Goal: Navigation & Orientation: Find specific page/section

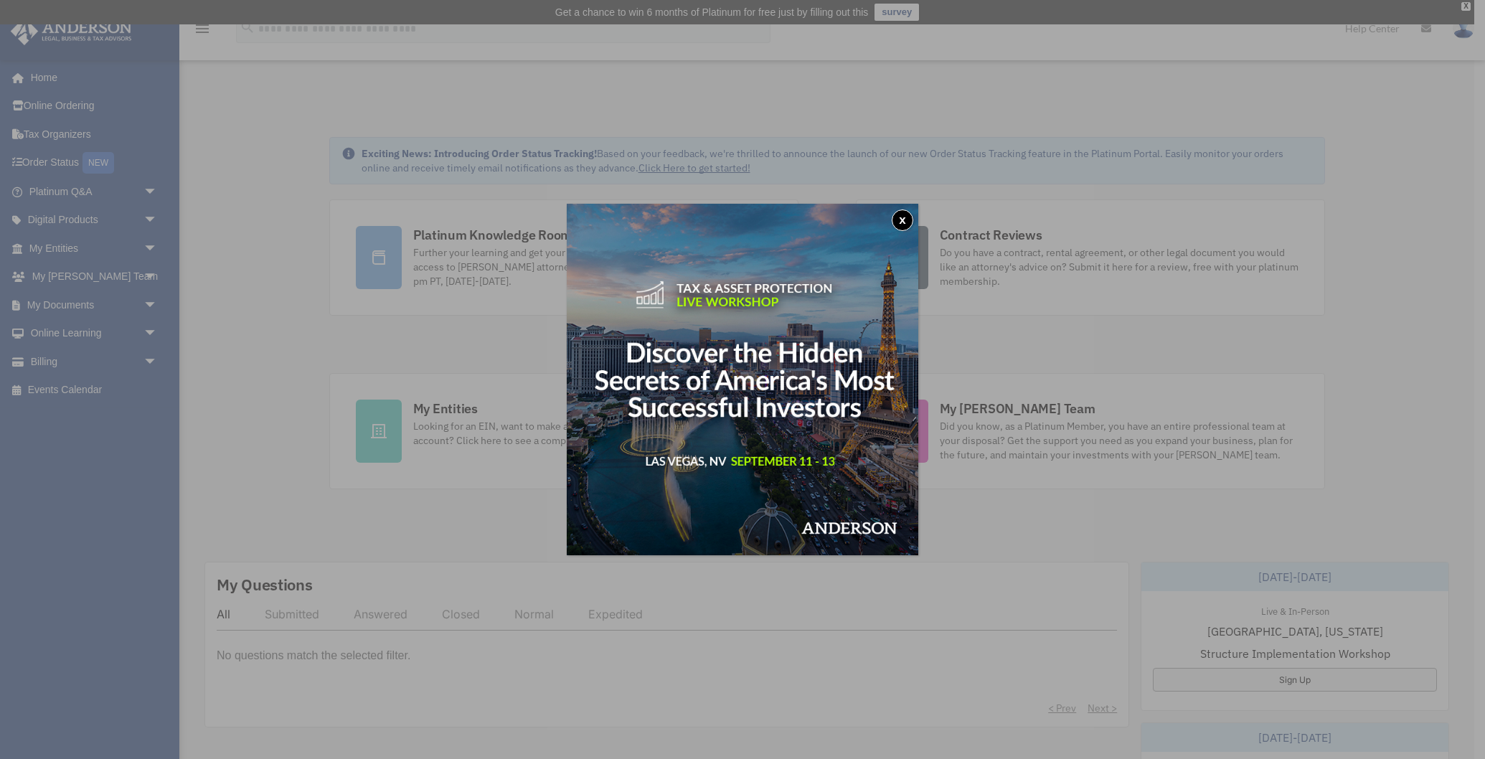
click at [905, 220] on button "x" at bounding box center [902, 220] width 22 height 22
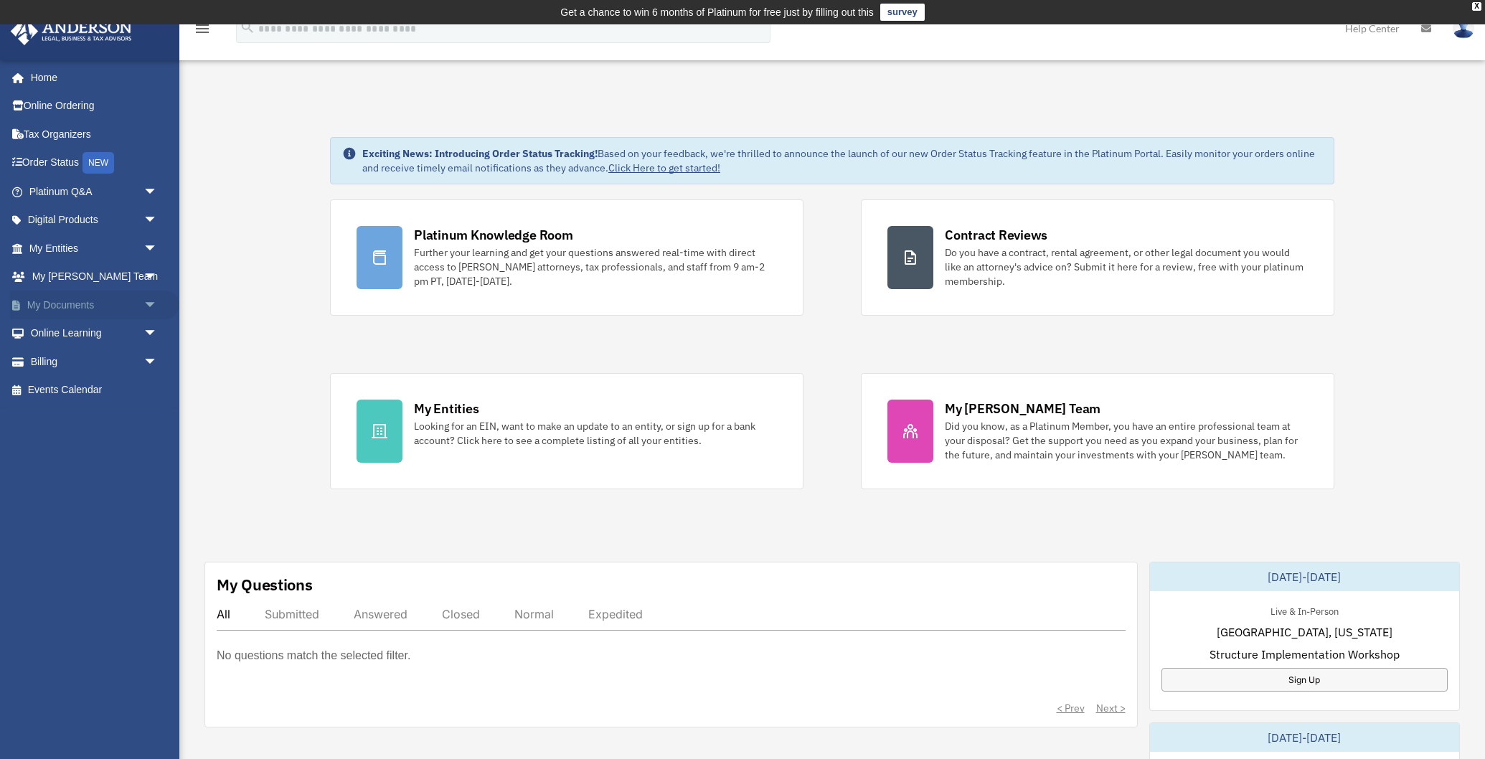
click at [143, 304] on span "arrow_drop_down" at bounding box center [157, 304] width 29 height 29
click at [86, 388] on link "Forms Library" at bounding box center [99, 390] width 159 height 29
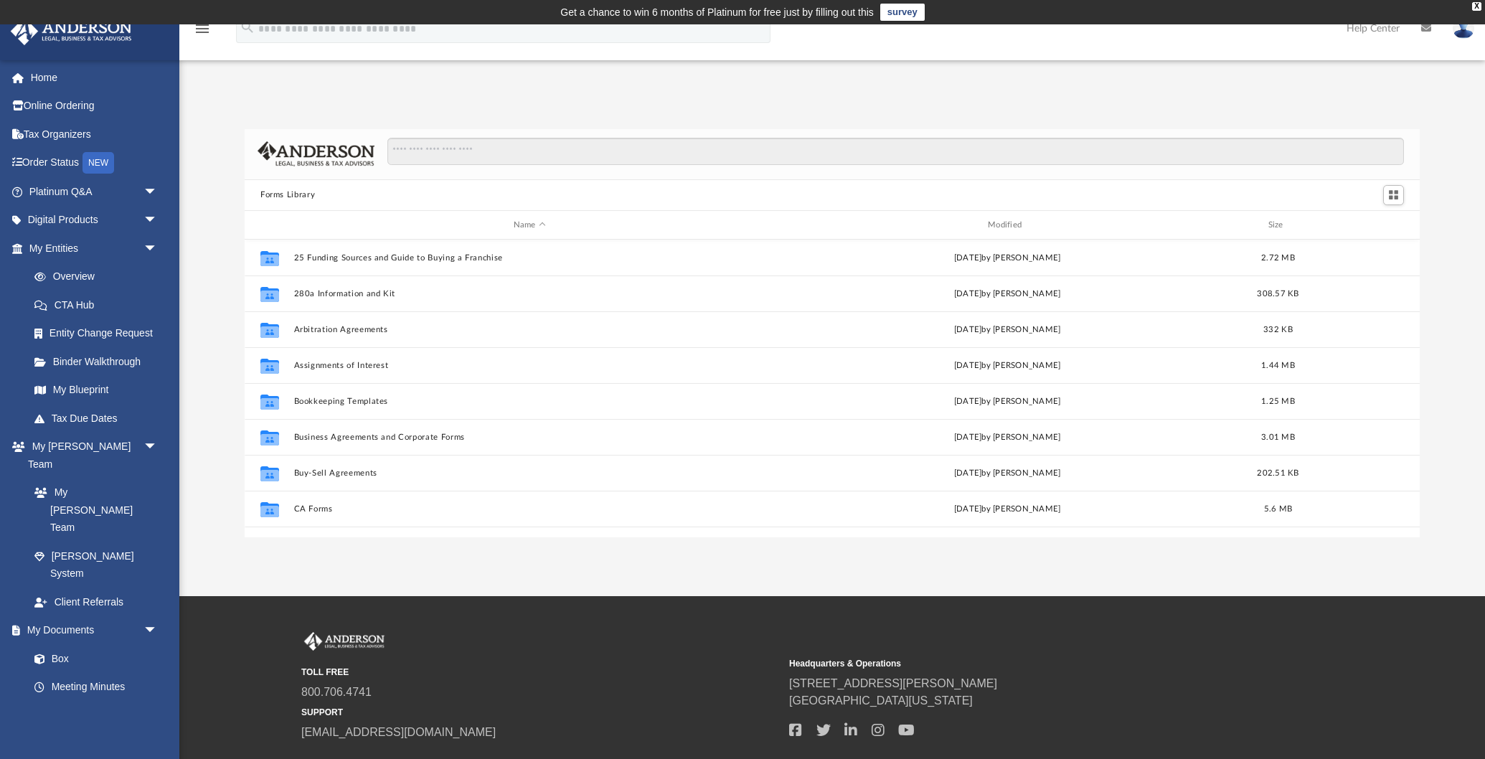
scroll to position [326, 1175]
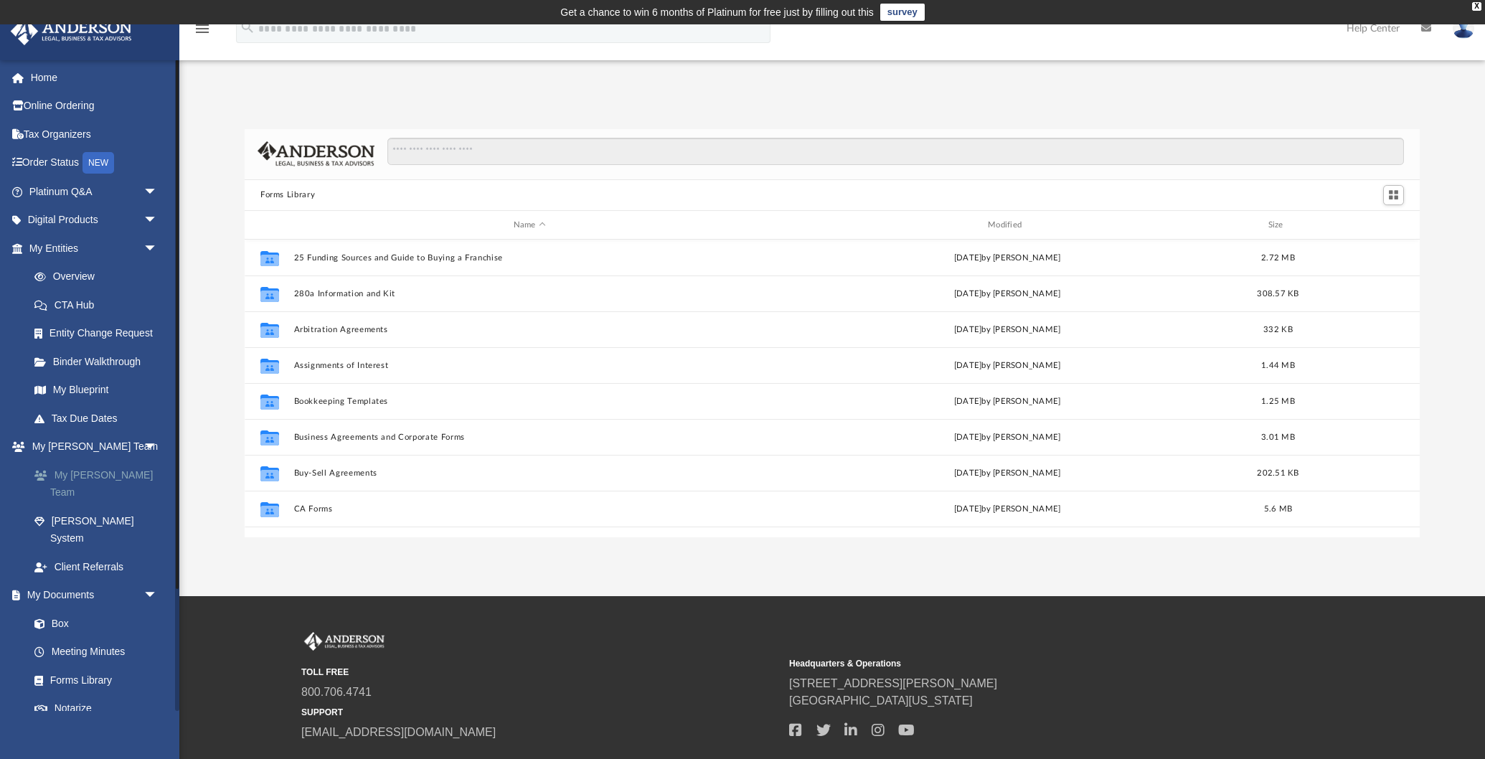
click at [103, 470] on link "My [PERSON_NAME] Team" at bounding box center [99, 483] width 159 height 46
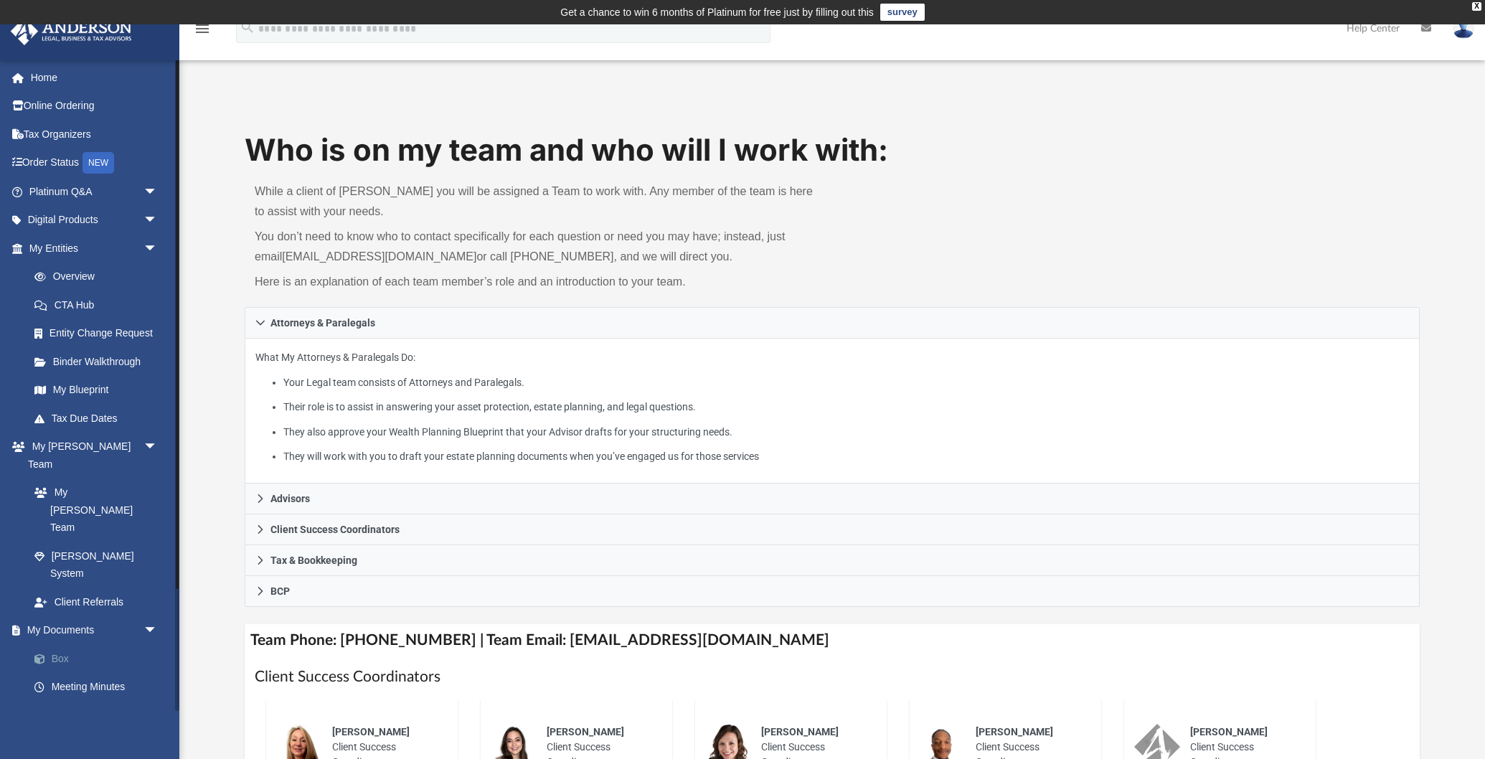
click at [62, 644] on link "Box" at bounding box center [99, 658] width 159 height 29
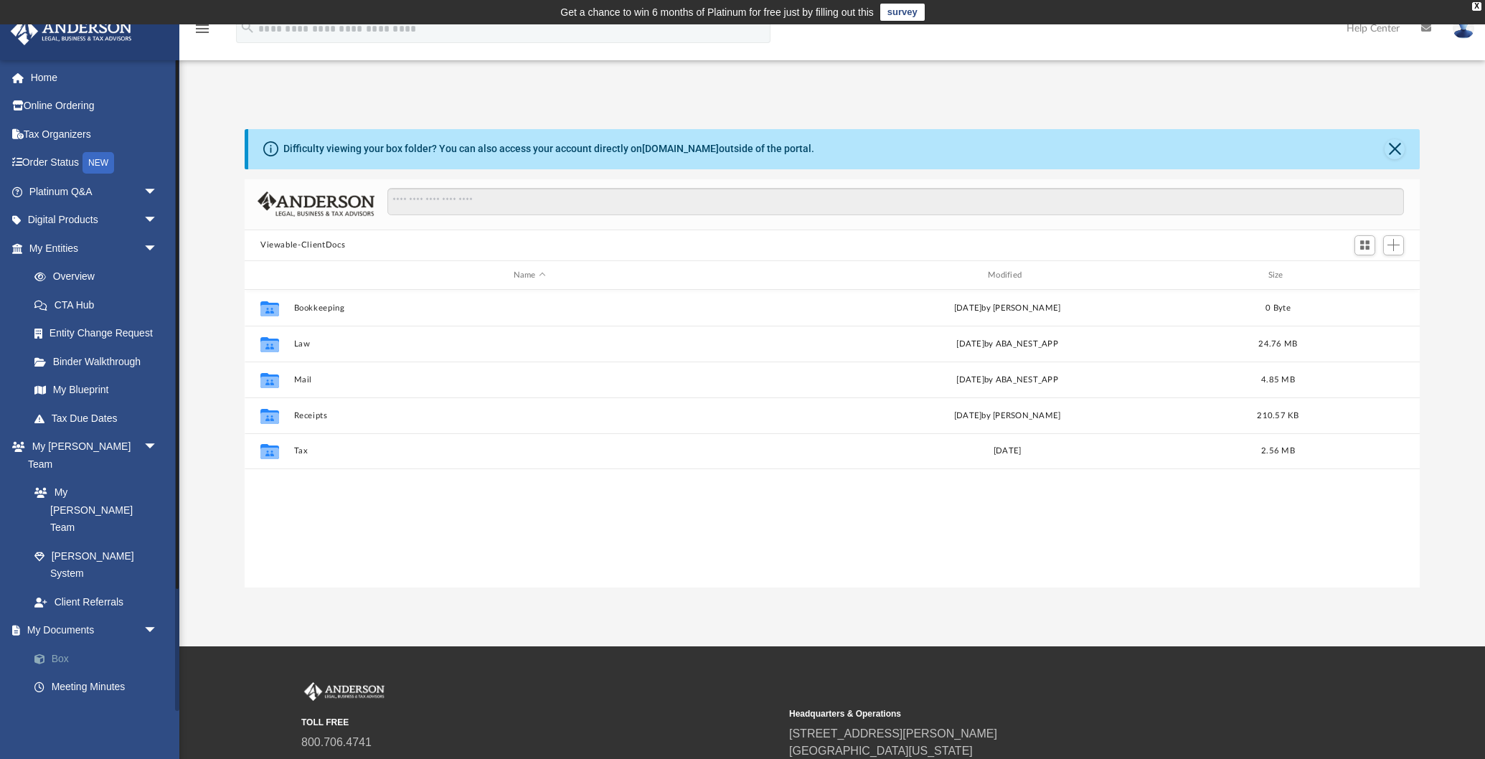
scroll to position [326, 1175]
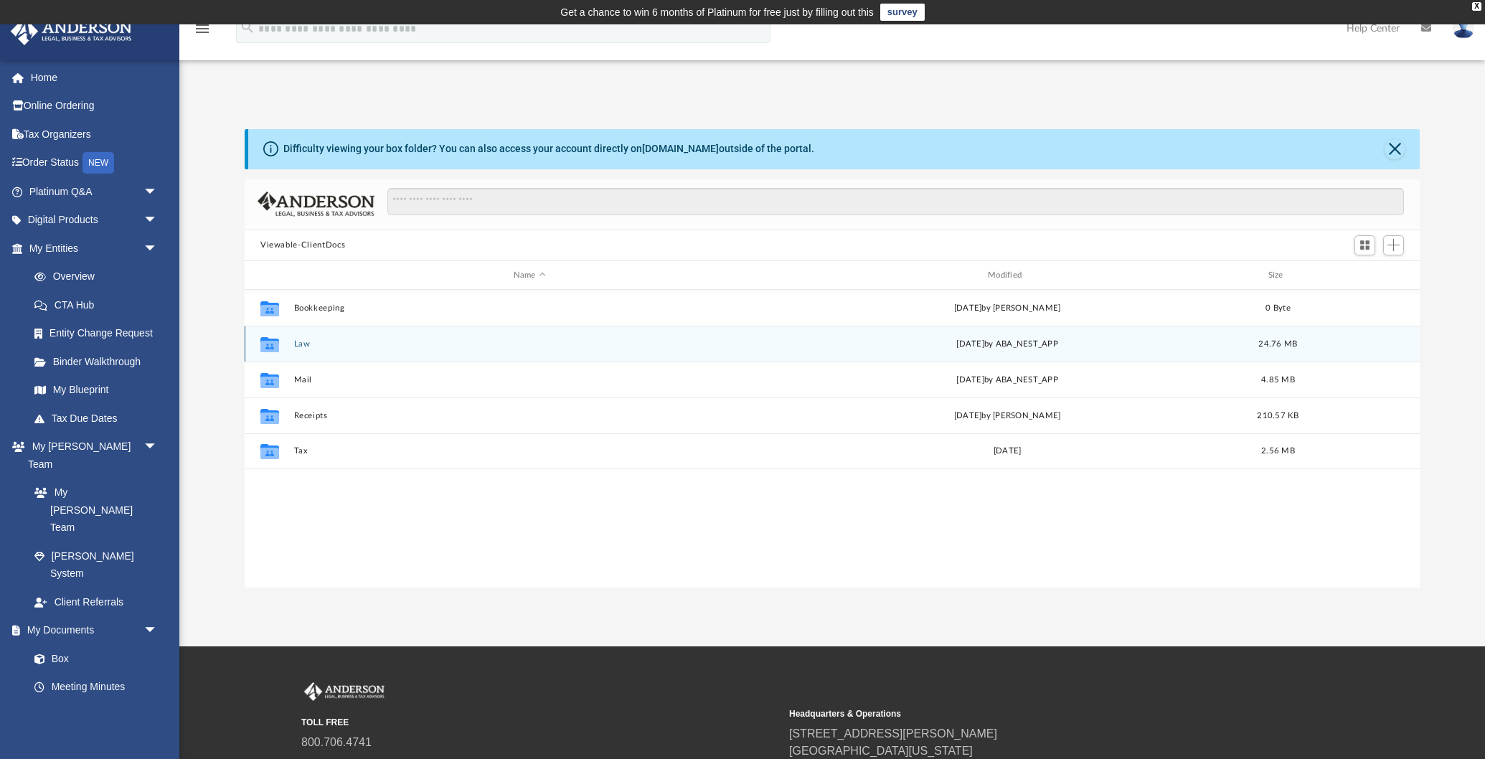
click at [333, 349] on div "Collaborated Folder Law [DATE] by ABA_NEST_APP 24.76 MB" at bounding box center [832, 344] width 1175 height 36
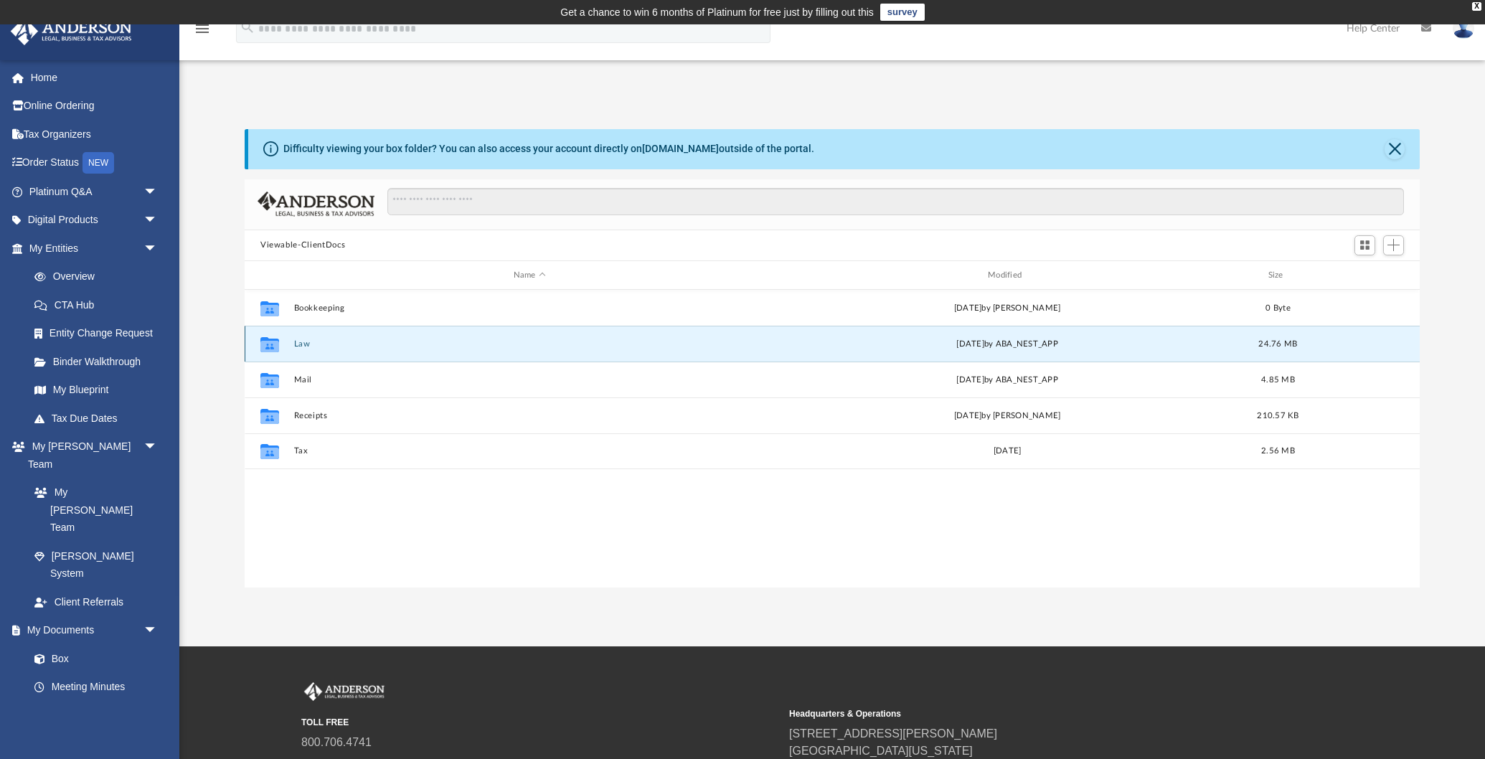
click at [333, 349] on div "Collaborated Folder Law [DATE] by ABA_NEST_APP 24.76 MB" at bounding box center [832, 344] width 1175 height 36
click at [297, 346] on button "Law" at bounding box center [529, 343] width 471 height 9
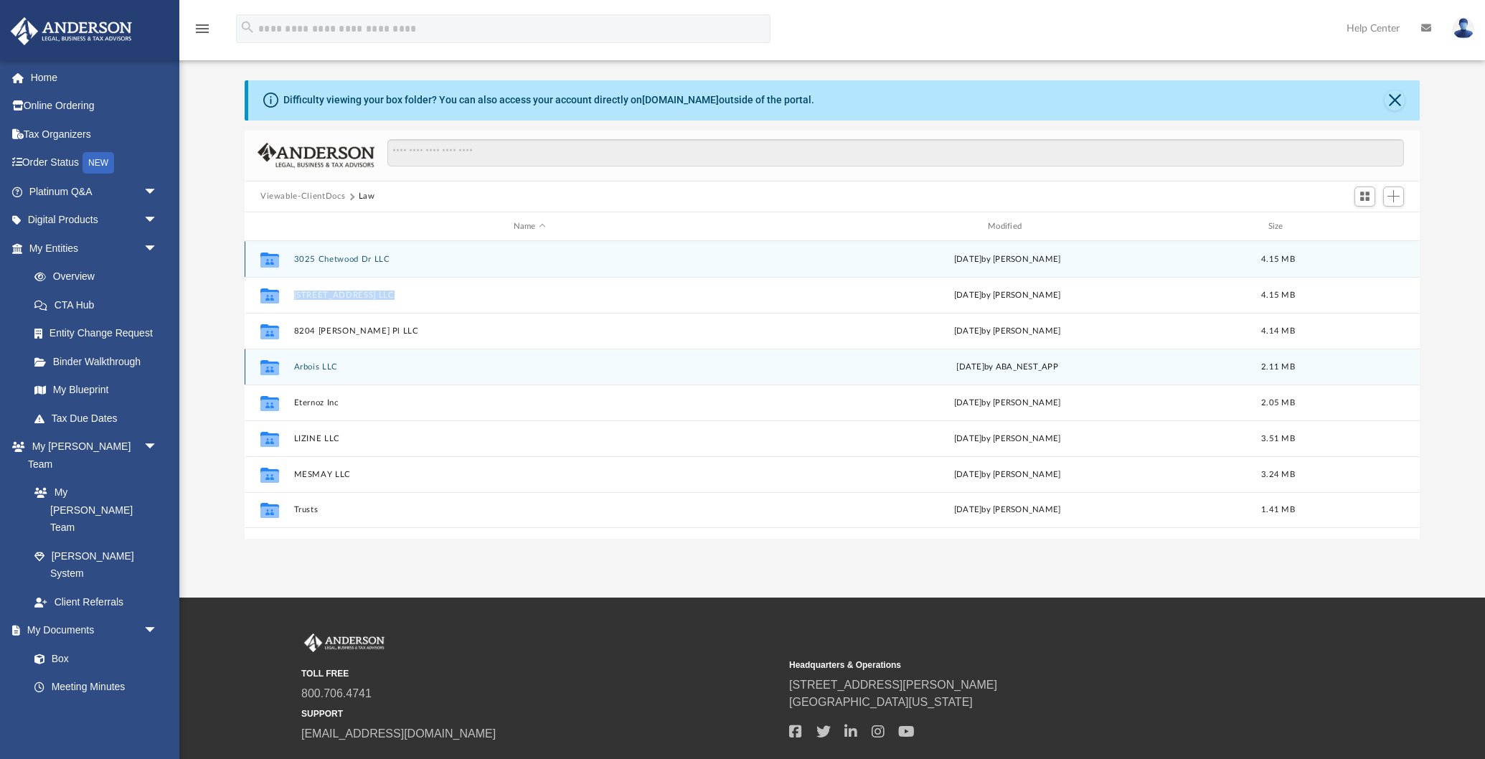
scroll to position [0, 0]
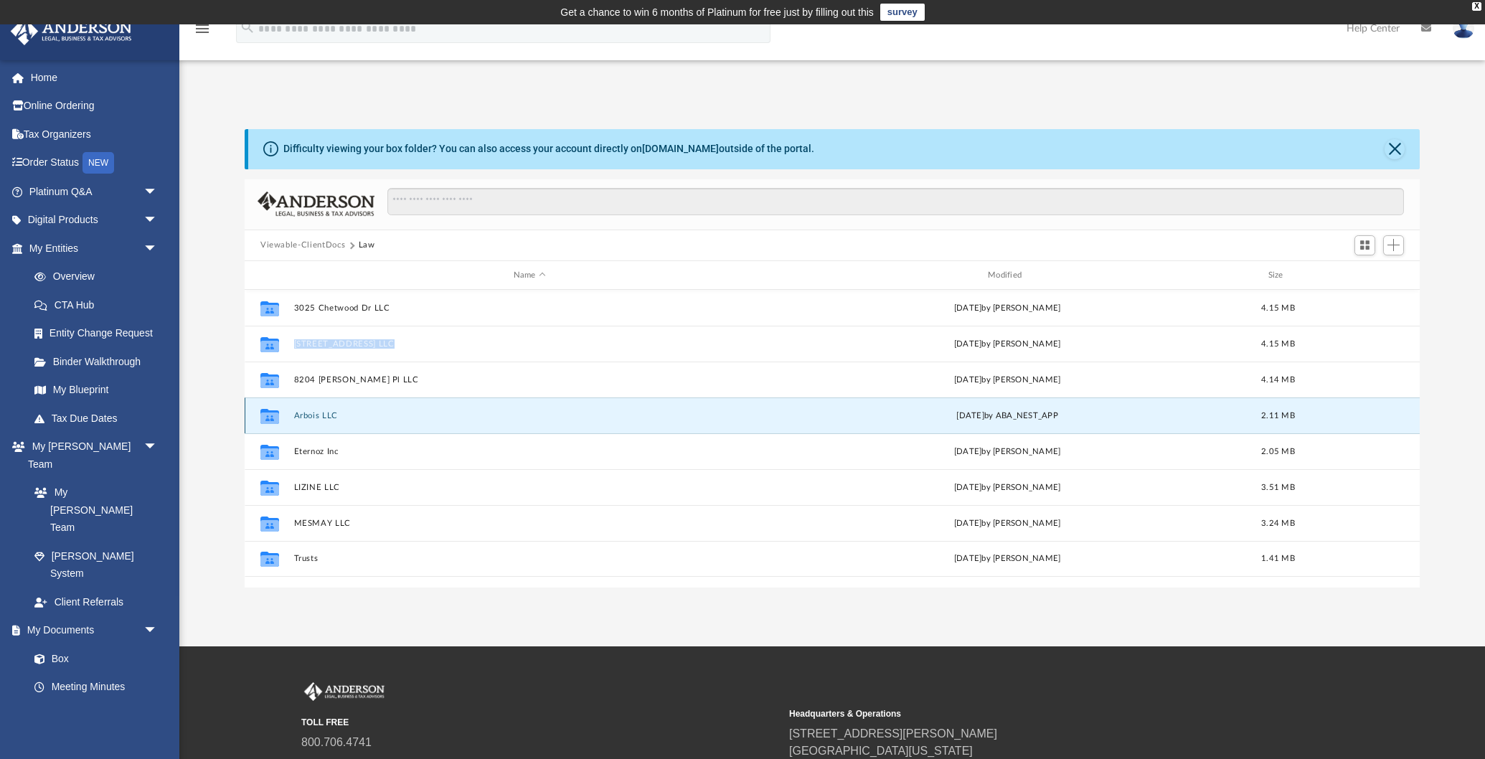
click at [338, 415] on button "Arbois LLC" at bounding box center [529, 415] width 471 height 9
